Goal: Find specific page/section: Find specific page/section

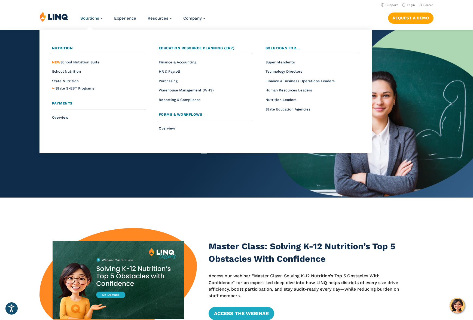
click at [62, 102] on span "Payments" at bounding box center [62, 103] width 20 height 4
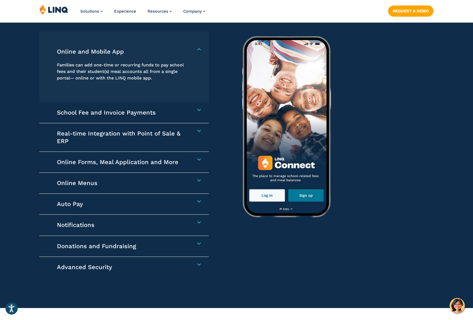
scroll to position [798, 0]
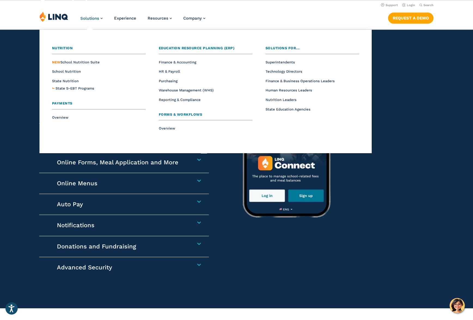
click at [194, 112] on span "Forms & Workflows" at bounding box center [181, 114] width 44 height 4
